Goal: Task Accomplishment & Management: Manage account settings

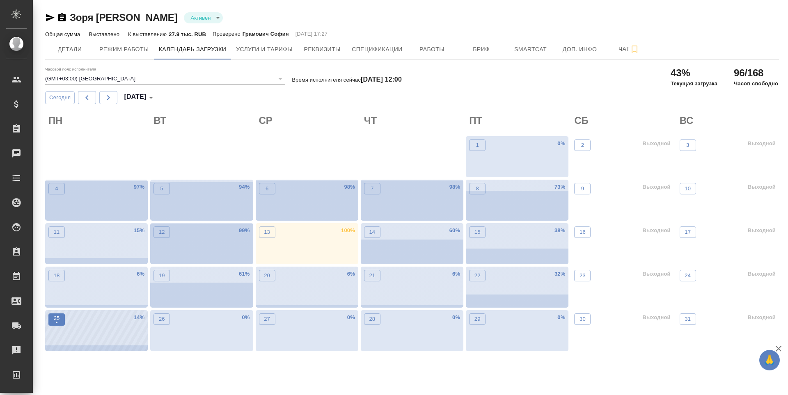
click at [57, 317] on p "25" at bounding box center [57, 319] width 6 height 8
